Goal: Task Accomplishment & Management: Use online tool/utility

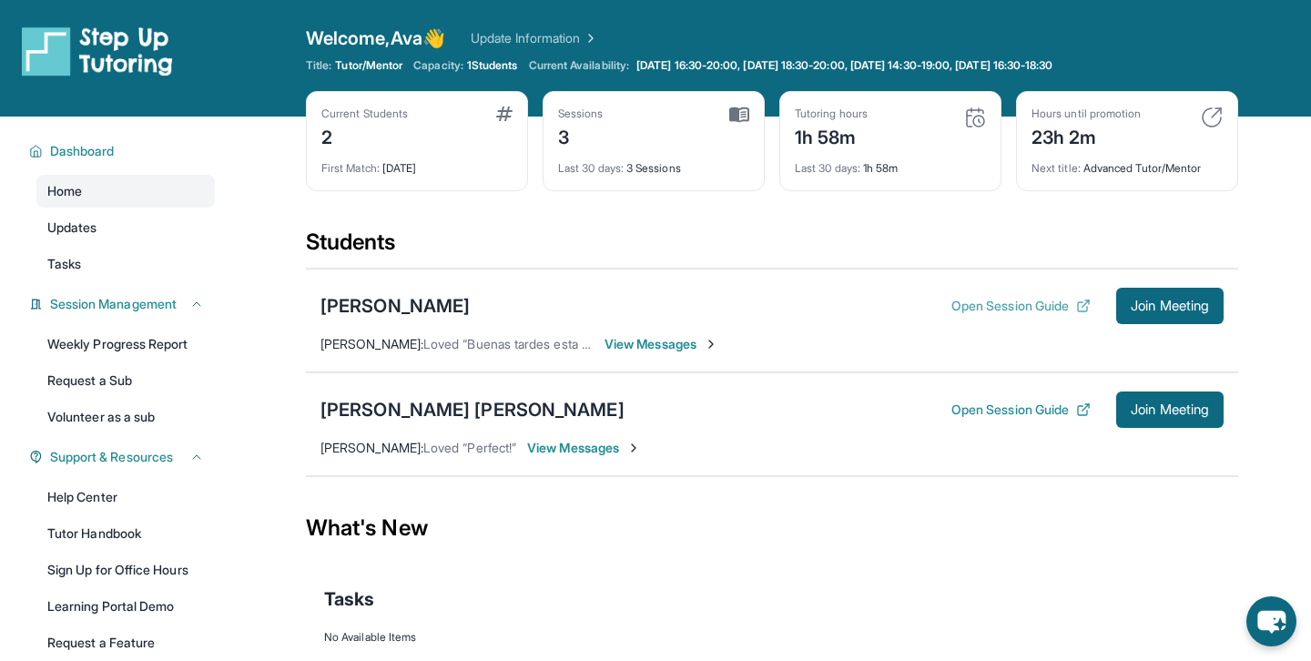
click at [1026, 298] on button "Open Session Guide" at bounding box center [1021, 306] width 139 height 18
click at [1155, 408] on span "Join Meeting" at bounding box center [1170, 409] width 78 height 11
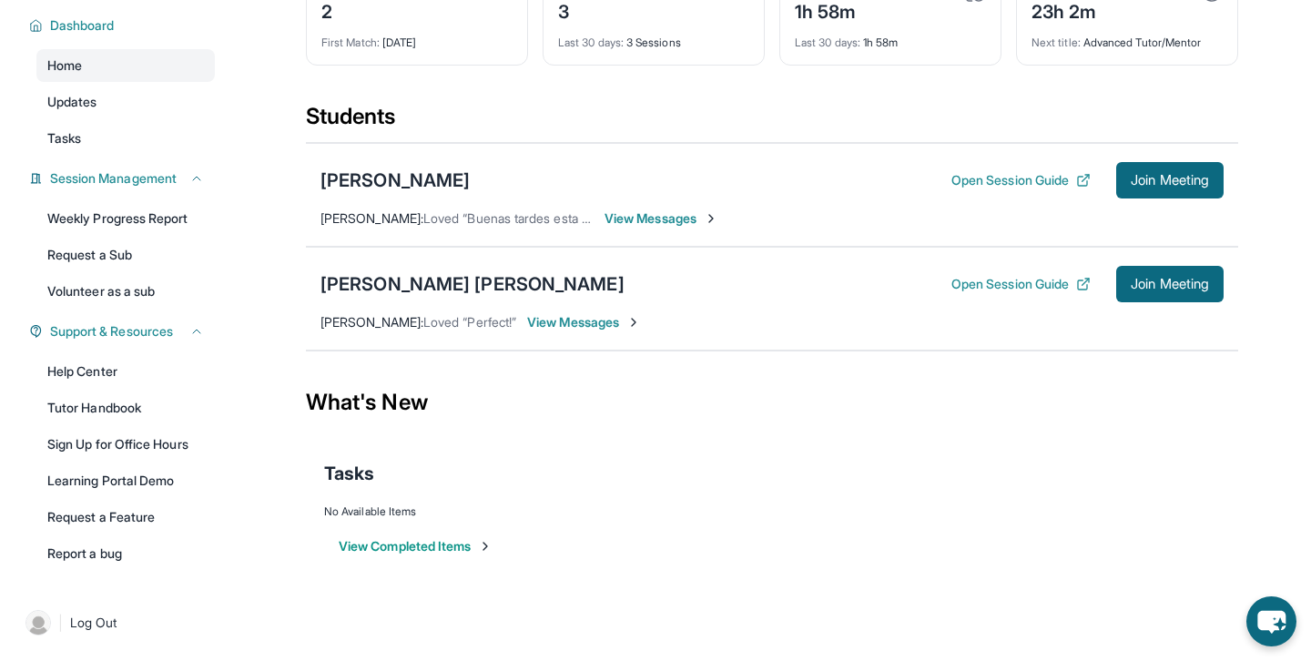
click at [679, 407] on div "What's New" at bounding box center [772, 402] width 933 height 80
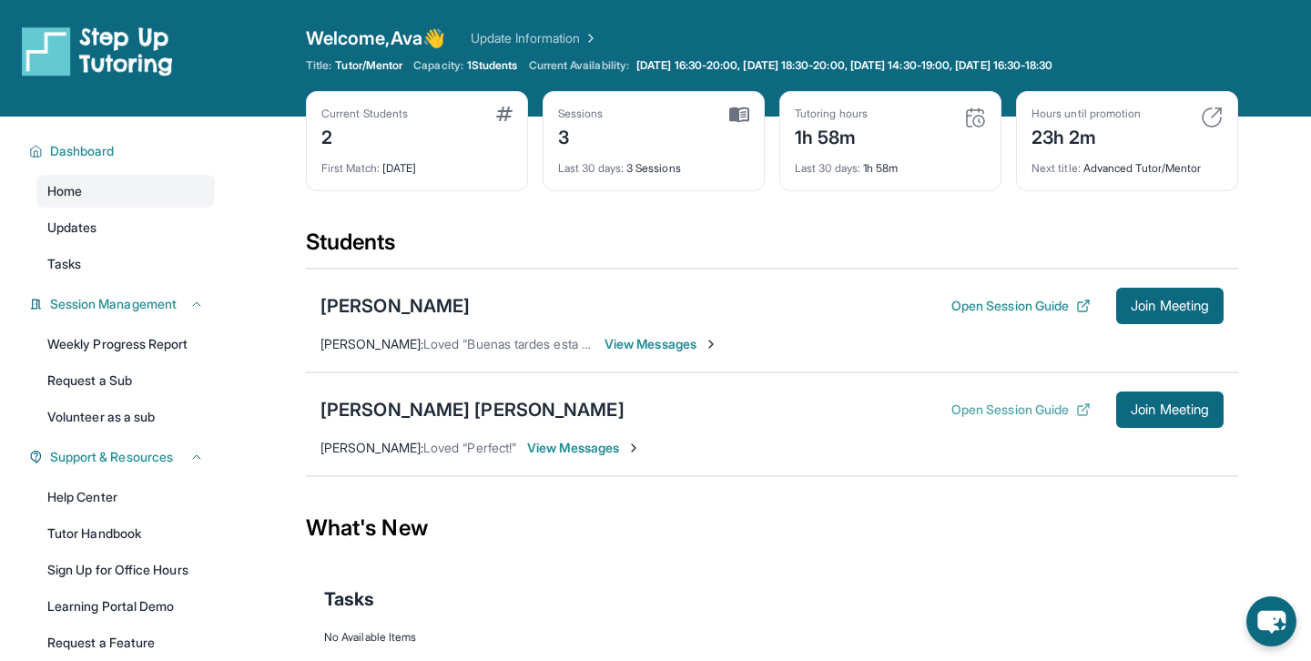
click at [1020, 403] on button "Open Session Guide" at bounding box center [1021, 410] width 139 height 18
click at [428, 407] on div "[PERSON_NAME] [PERSON_NAME]" at bounding box center [473, 409] width 304 height 25
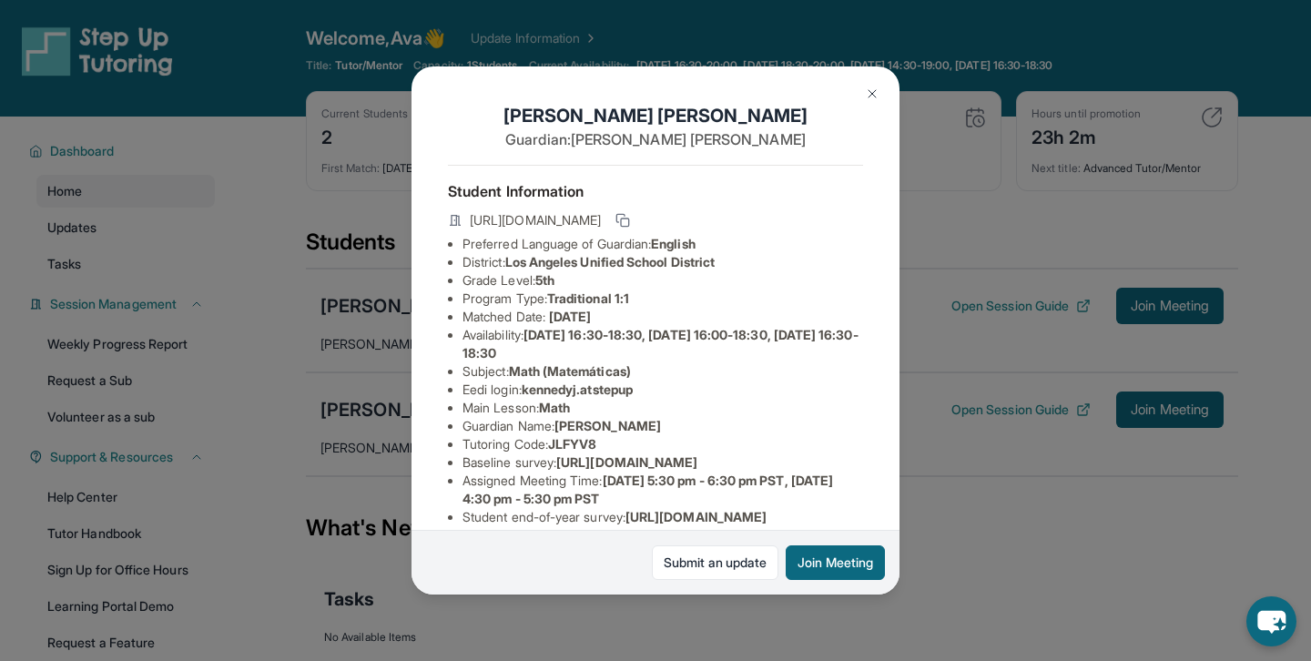
click at [868, 94] on img at bounding box center [872, 94] width 15 height 15
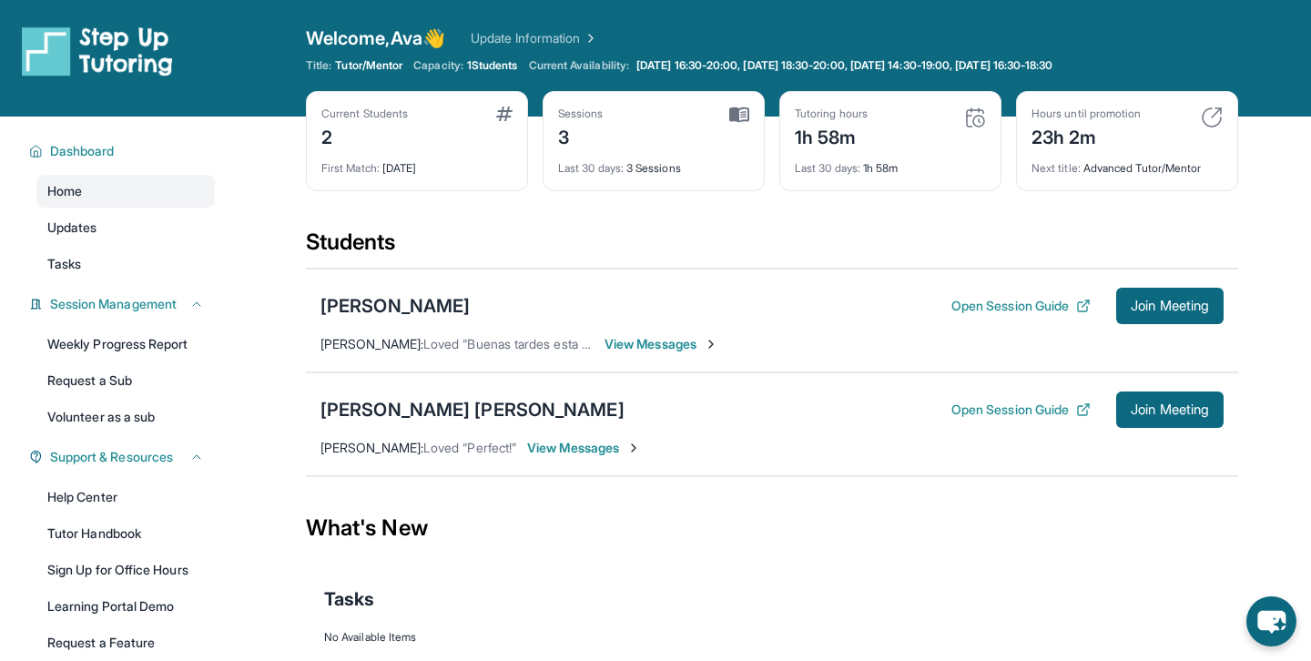
click at [586, 455] on span "View Messages" at bounding box center [584, 448] width 114 height 18
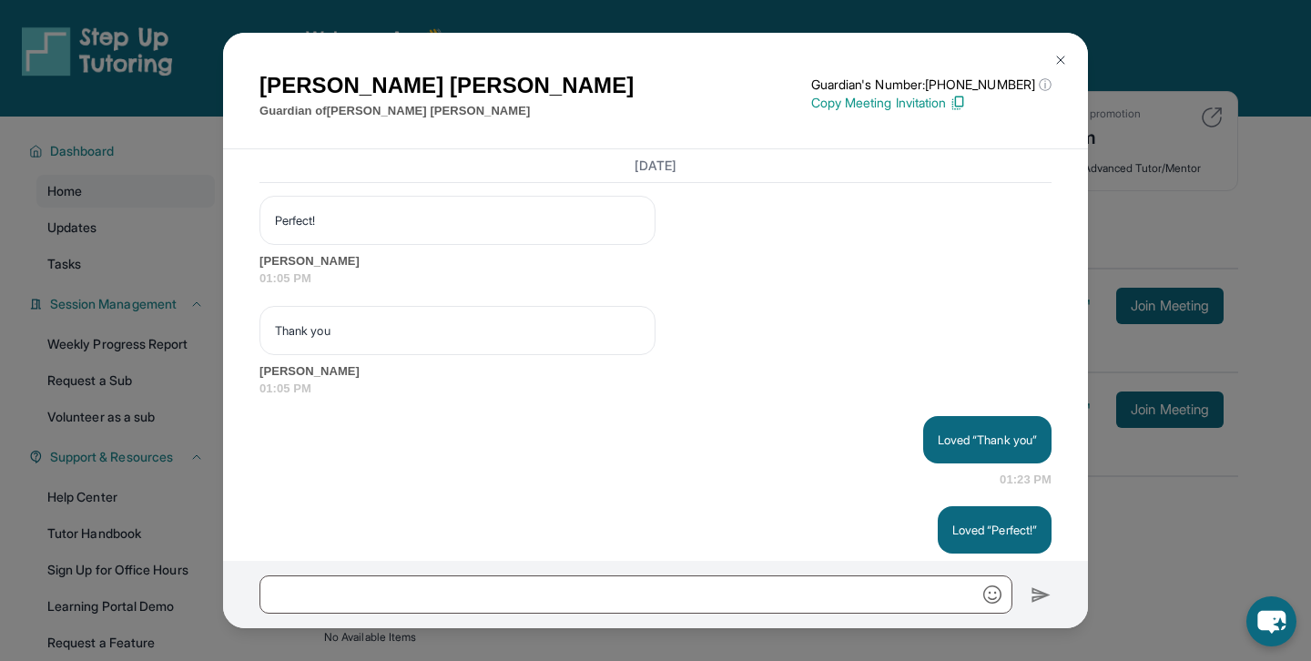
scroll to position [6450, 0]
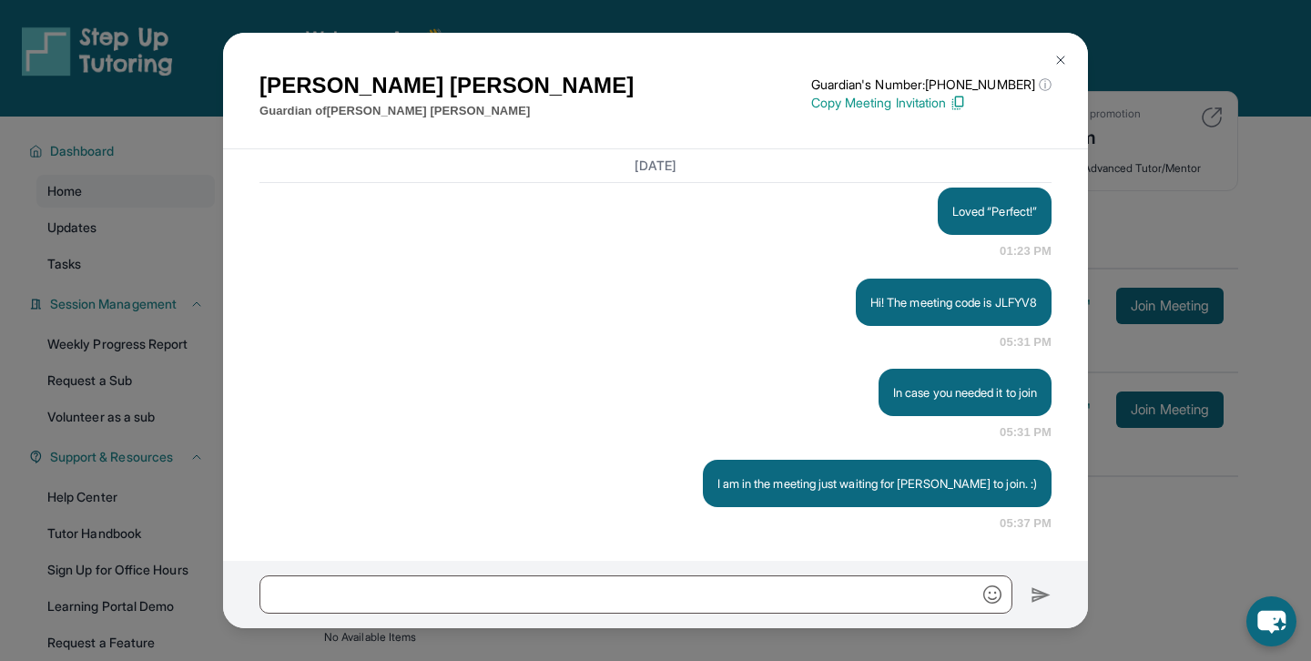
click at [1058, 50] on button at bounding box center [1061, 60] width 36 height 36
